Goal: Task Accomplishment & Management: Manage account settings

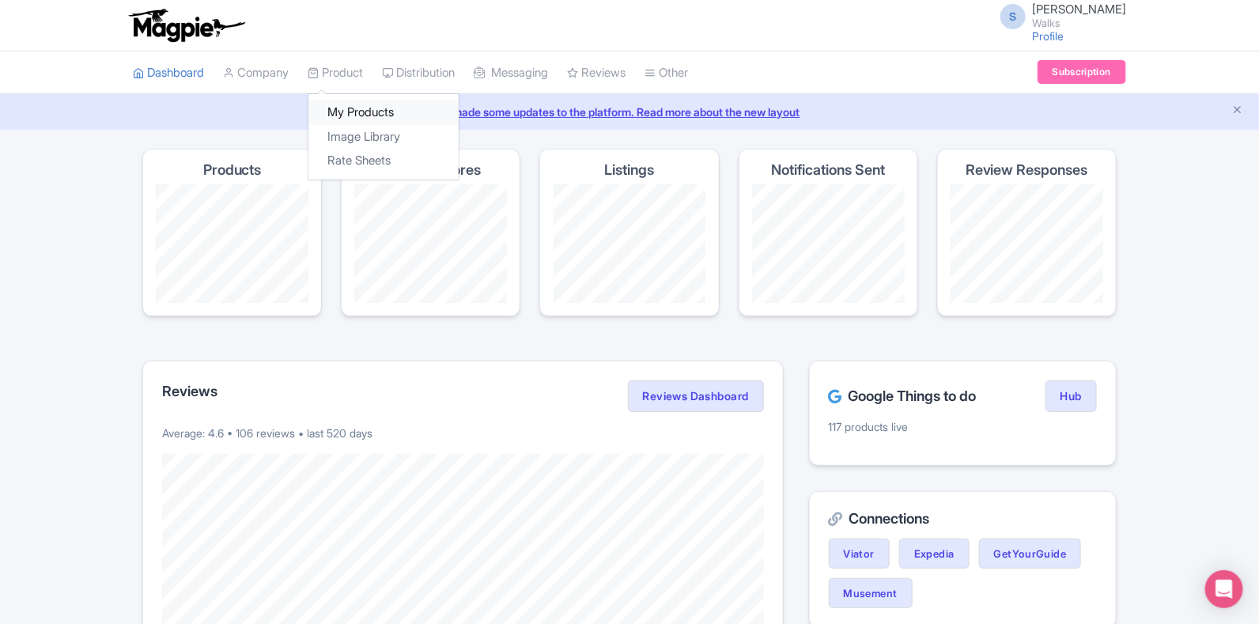
click at [360, 110] on link "My Products" at bounding box center [384, 112] width 150 height 25
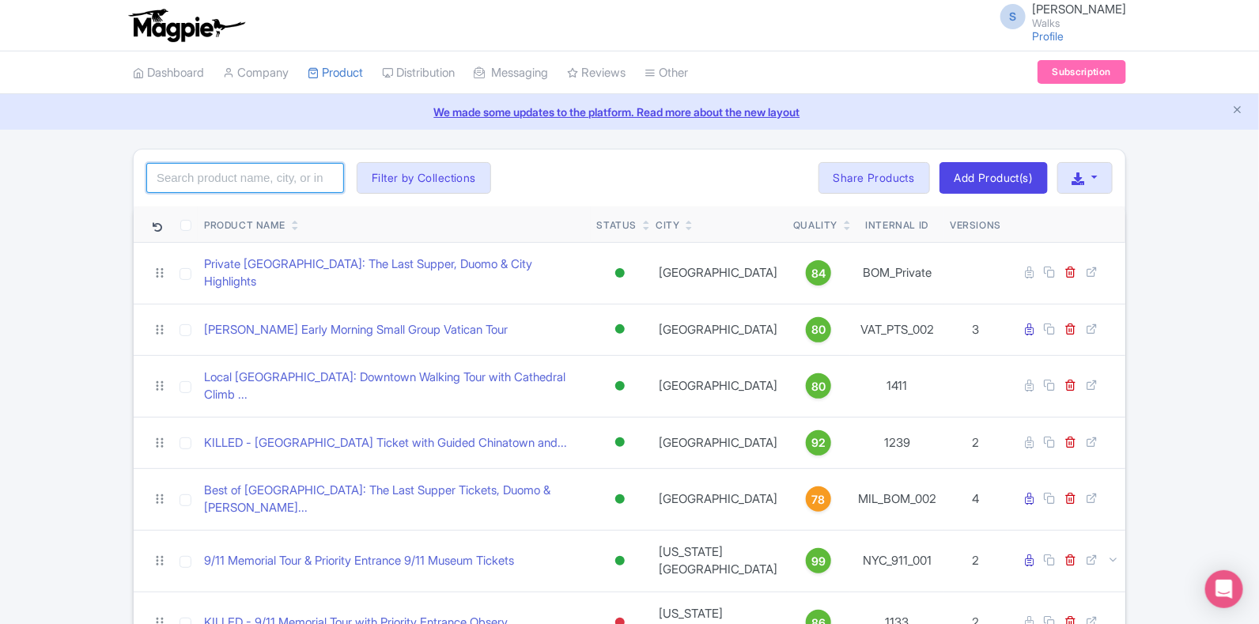
click at [288, 171] on input "search" at bounding box center [245, 178] width 198 height 30
paste input "ROM_CAR_001"
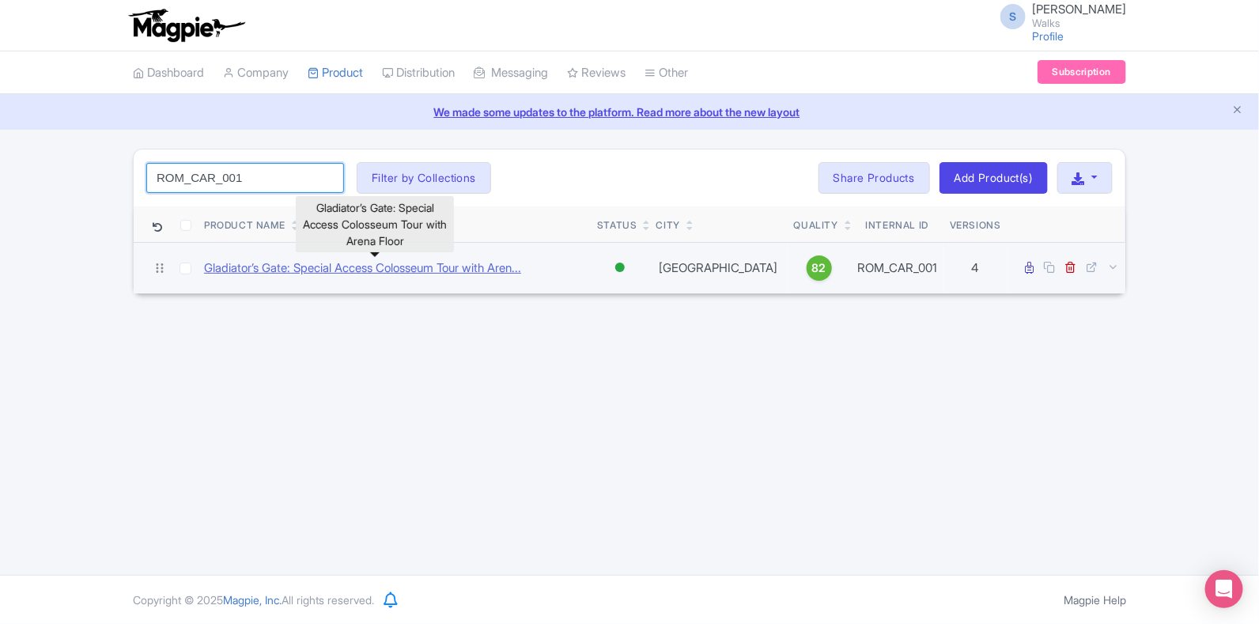
type input "ROM_CAR_001"
click at [313, 275] on link "Gladiator’s Gate: Special Access Colosseum Tour with Aren..." at bounding box center [362, 268] width 317 height 18
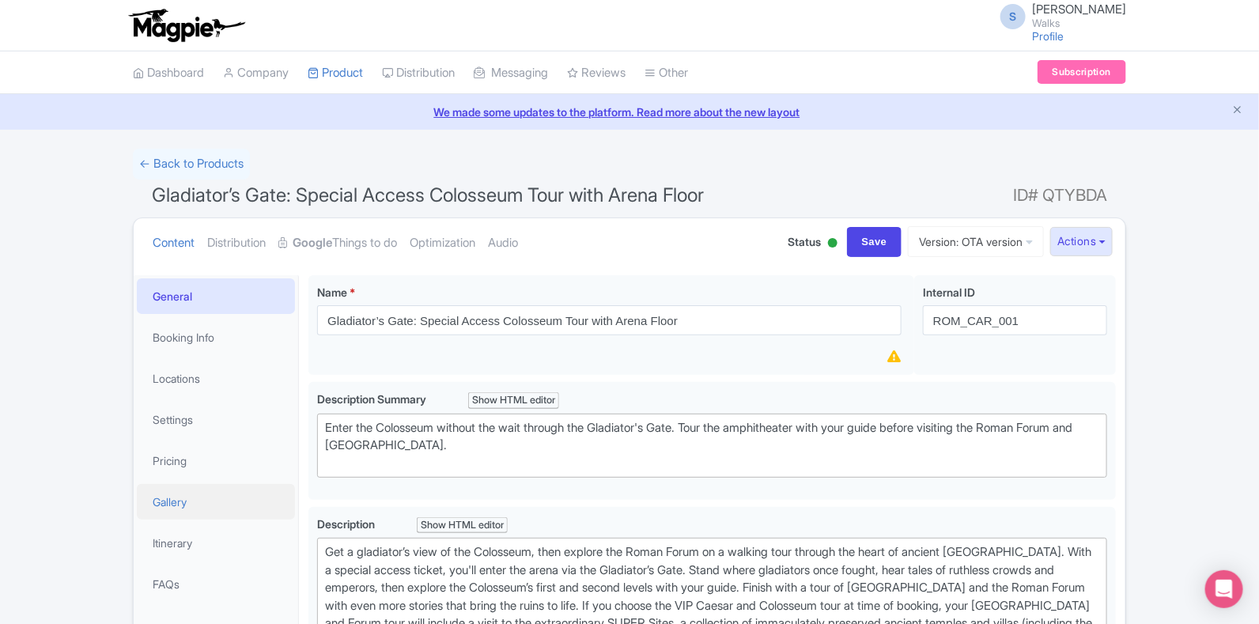
click at [187, 484] on link "Gallery" at bounding box center [216, 502] width 158 height 36
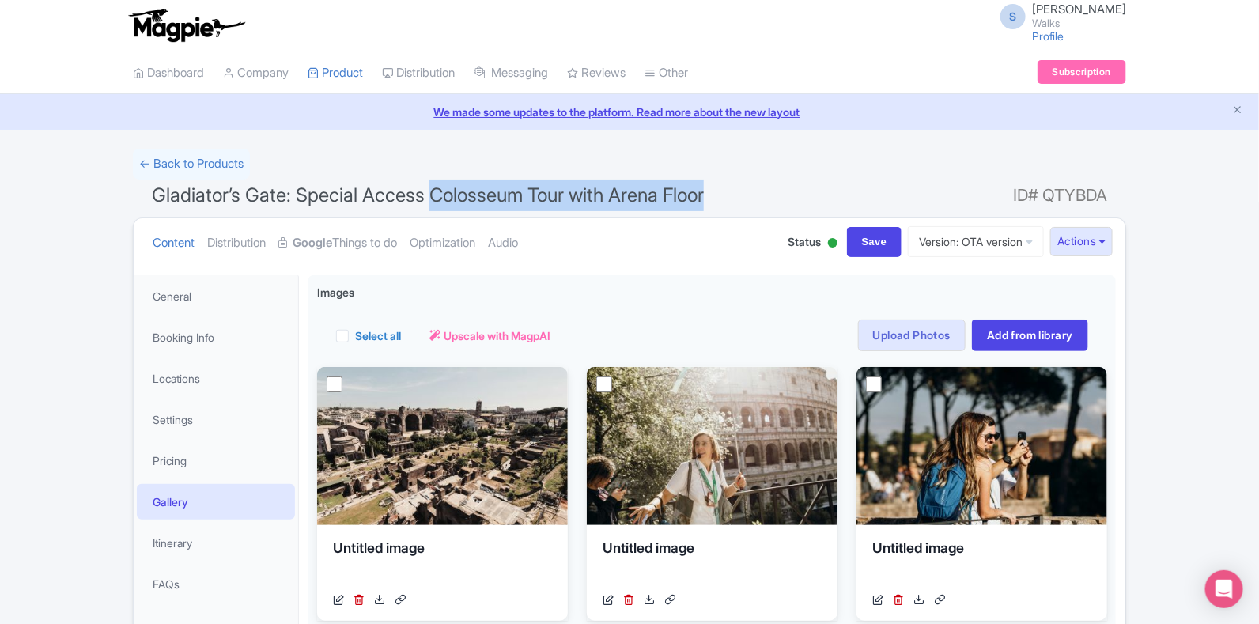
drag, startPoint x: 714, startPoint y: 199, endPoint x: 434, endPoint y: 200, distance: 280.1
click at [434, 200] on span "Gladiator’s Gate: Special Access Colosseum Tour with Arena Floor" at bounding box center [428, 195] width 552 height 23
copy span "Colosseum Tour with Arena Floor"
click at [209, 168] on link "← Back to Products" at bounding box center [191, 164] width 117 height 31
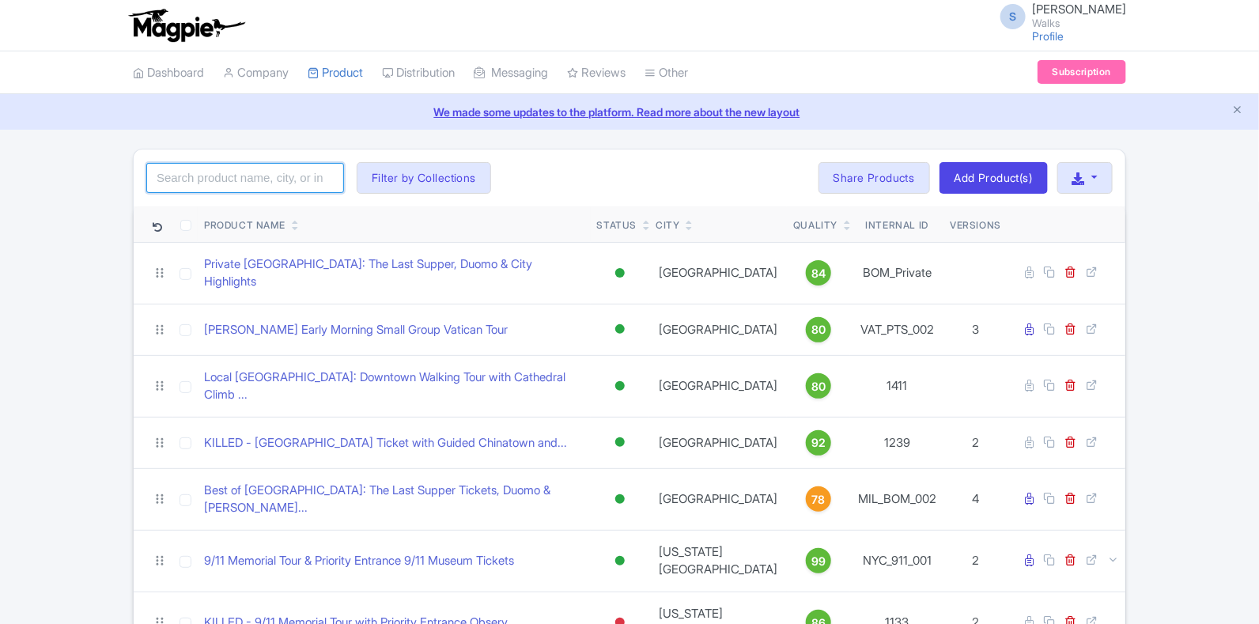
click at [242, 169] on input "search" at bounding box center [245, 178] width 198 height 30
paste input "ROM_ARX_021"
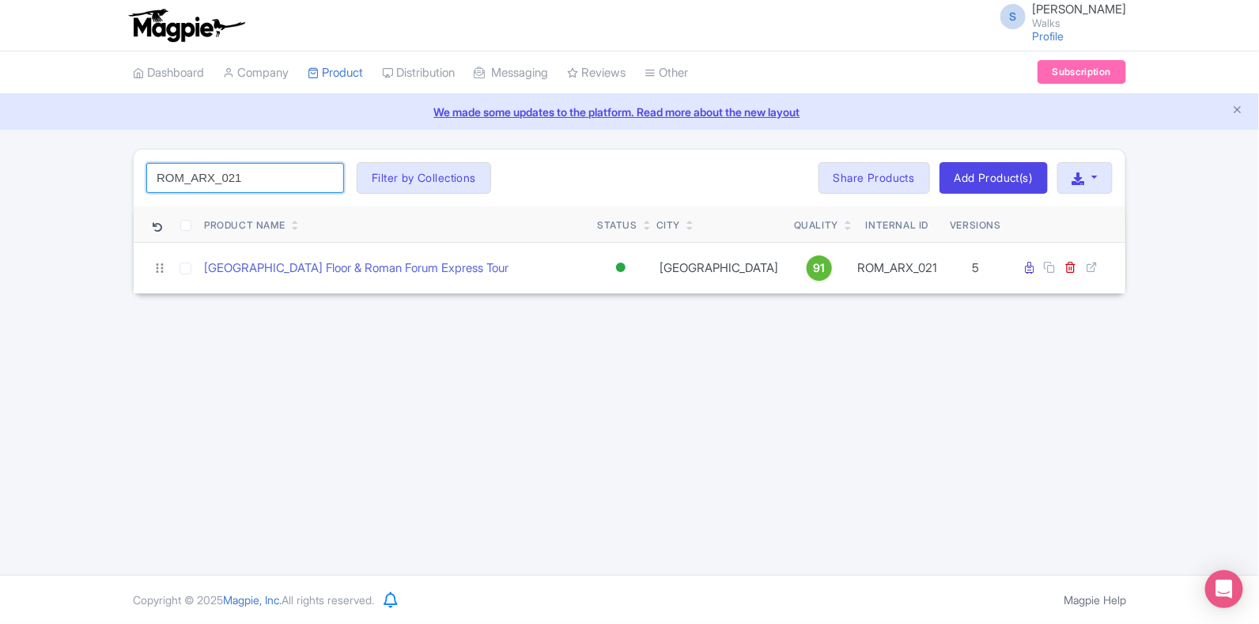
type input "ROM_ARX_021"
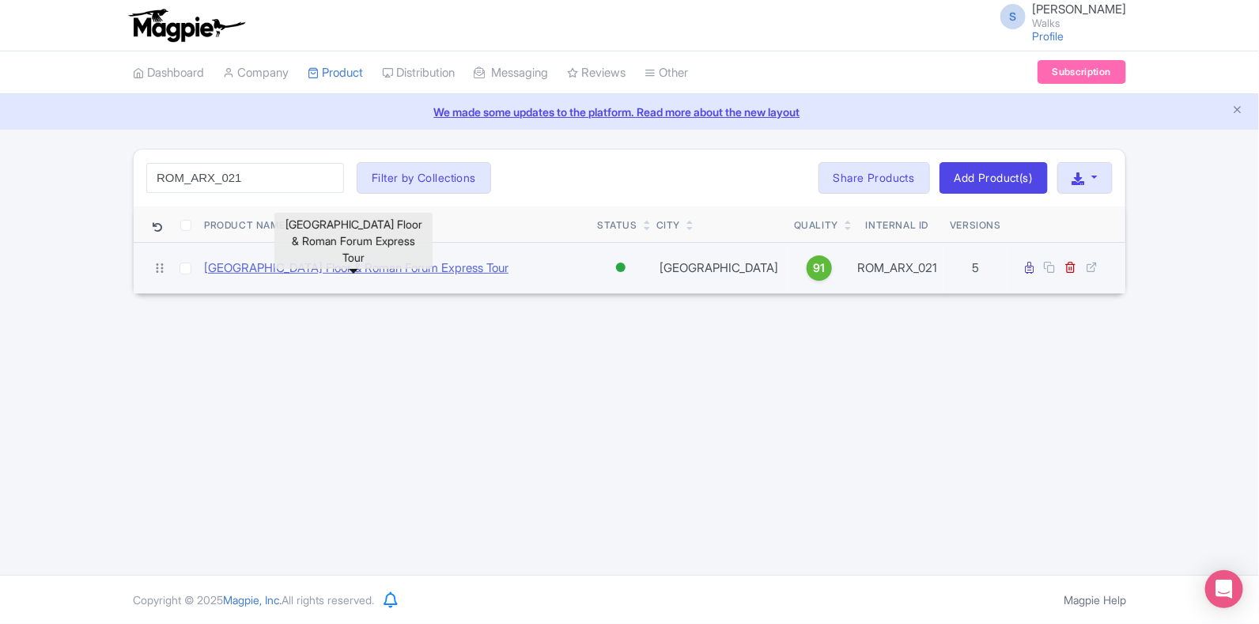
click at [325, 273] on link "Colosseum Arena Floor & Roman Forum Express Tour" at bounding box center [356, 268] width 305 height 18
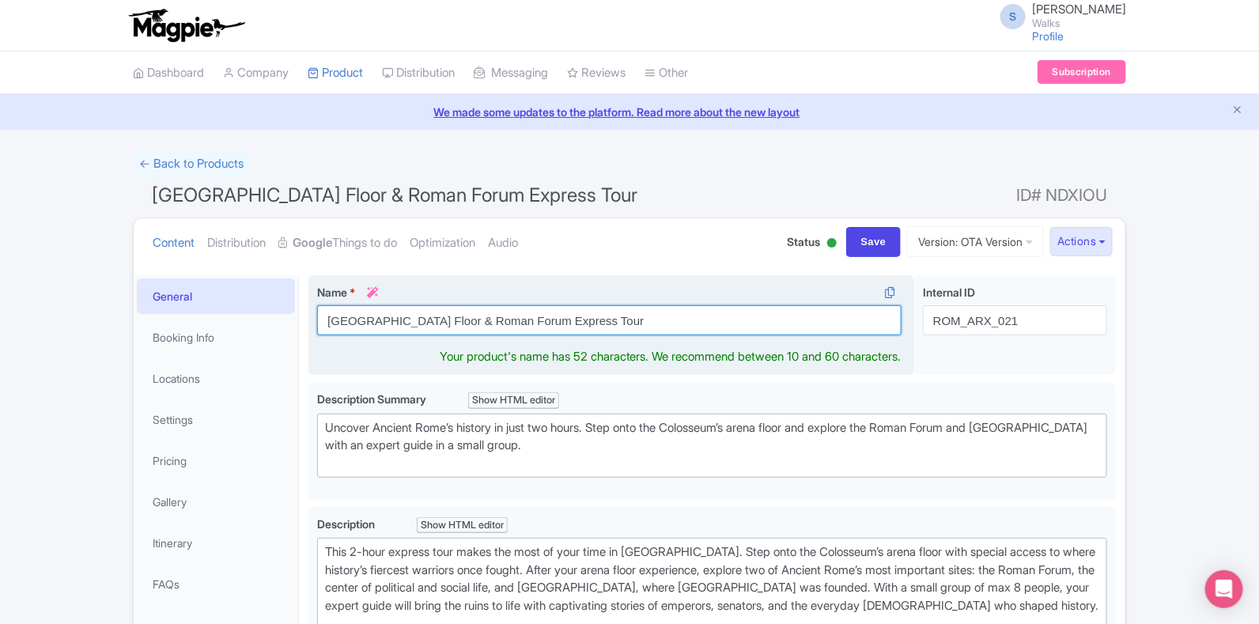
drag, startPoint x: 629, startPoint y: 317, endPoint x: 322, endPoint y: 327, distance: 307.1
click at [322, 327] on input "[GEOGRAPHIC_DATA] Floor & Roman Forum Express Tour" at bounding box center [609, 320] width 585 height 30
